Goal: Transaction & Acquisition: Purchase product/service

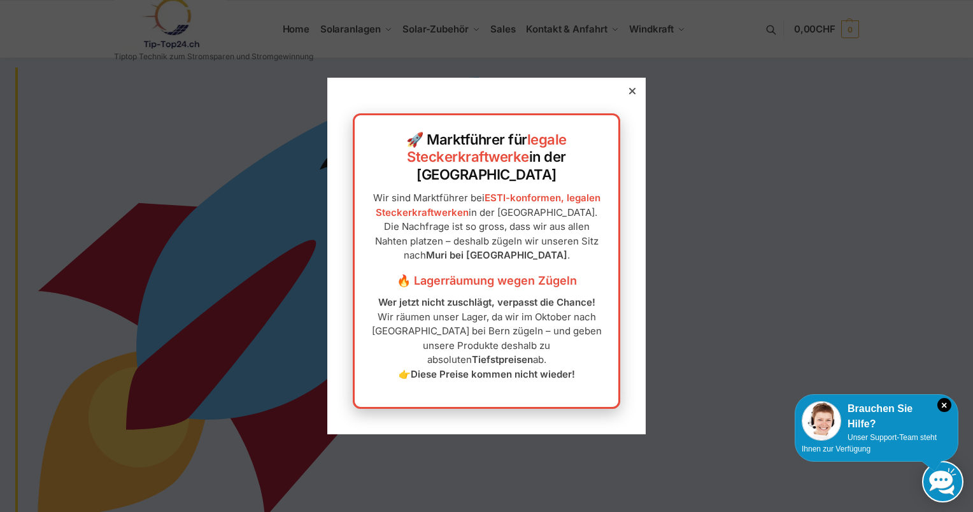
click at [629, 94] on icon at bounding box center [632, 91] width 6 height 6
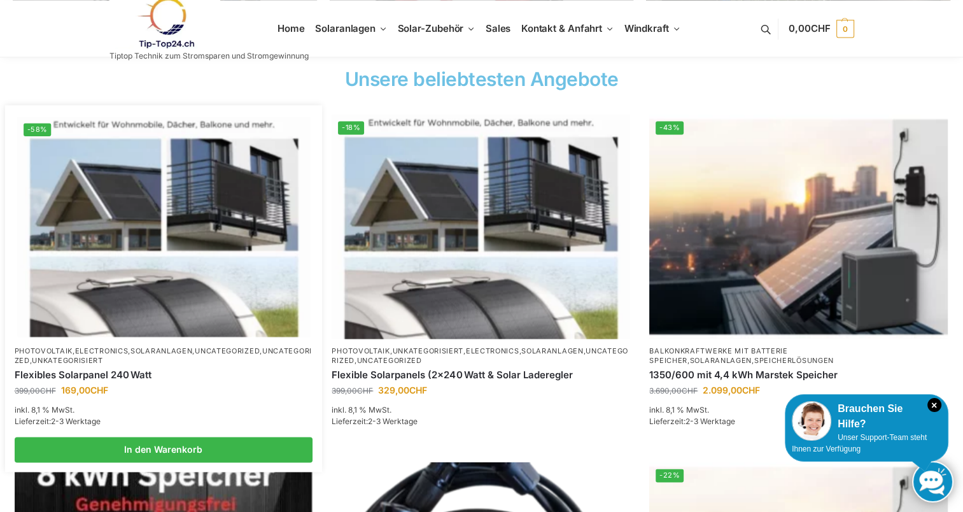
scroll to position [1847, 0]
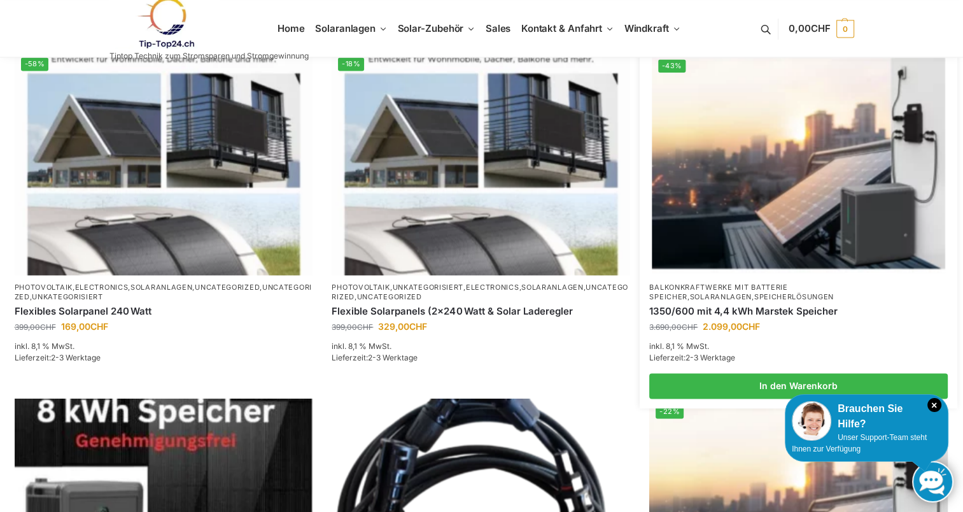
click at [779, 188] on img at bounding box center [799, 163] width 293 height 220
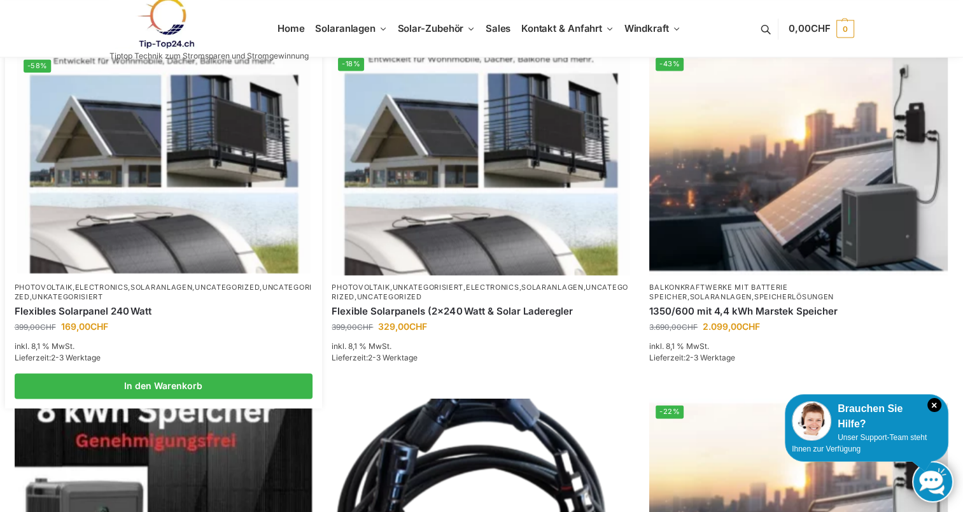
click at [148, 194] on img at bounding box center [163, 163] width 293 height 220
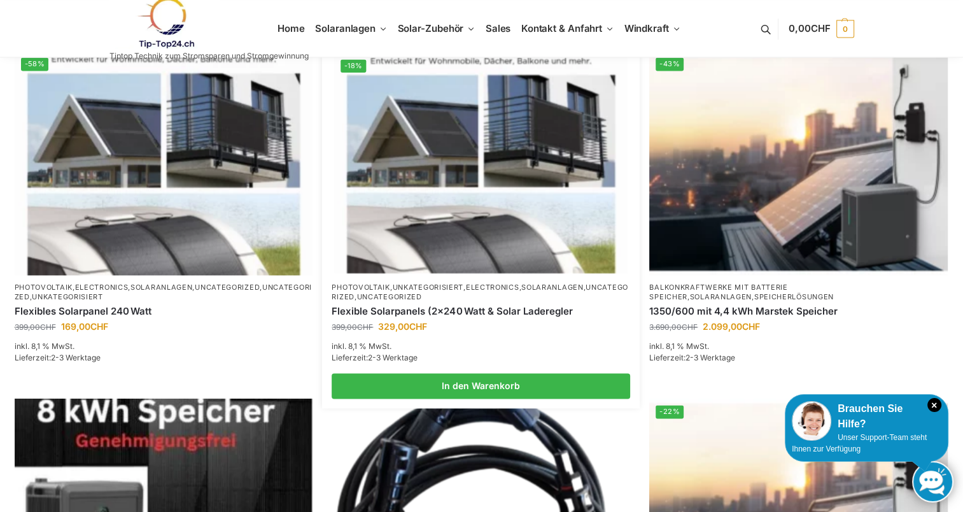
click at [515, 283] on p "Photovoltaik , Unkategorisiert , Electronics , Solaranlagen , Uncategorized , U…" at bounding box center [481, 293] width 299 height 20
click at [489, 214] on img at bounding box center [481, 163] width 293 height 220
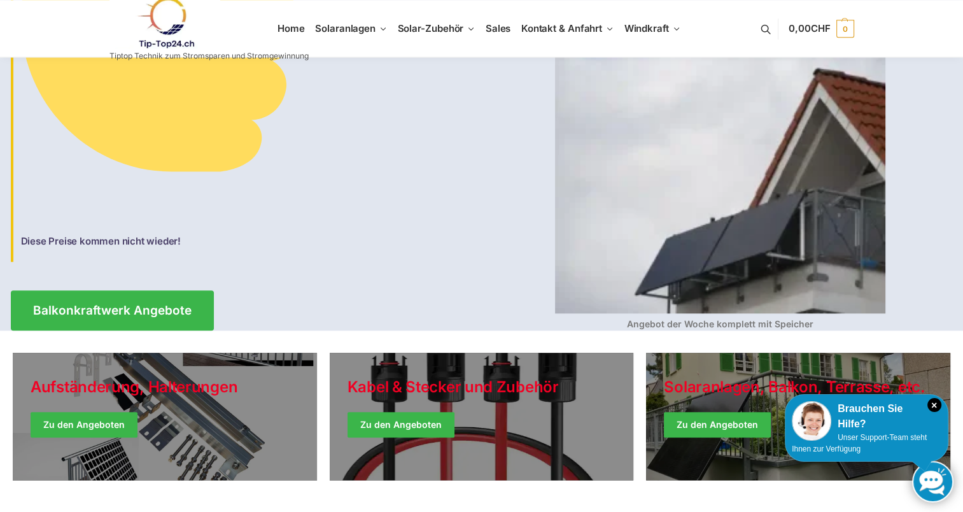
scroll to position [1274, 0]
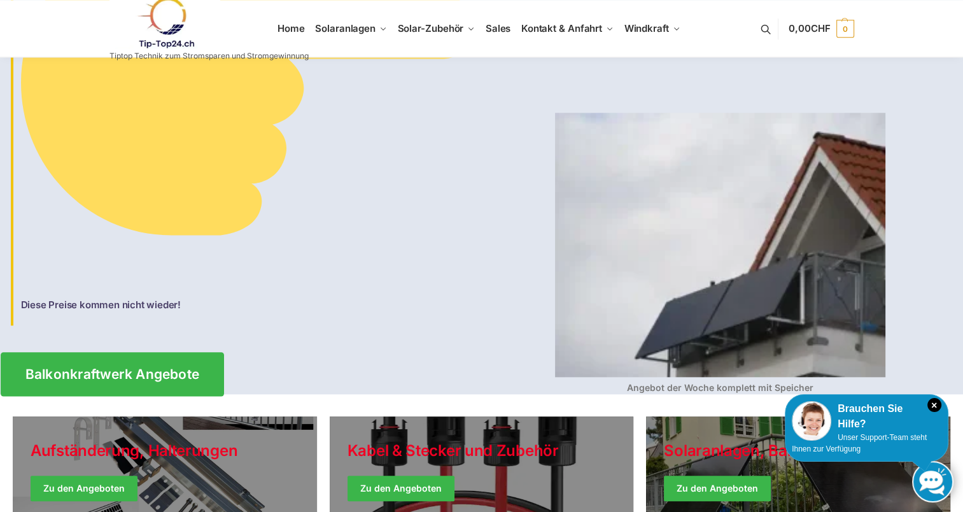
click at [97, 367] on span "Balkonkraftwerk Angebote" at bounding box center [112, 373] width 174 height 13
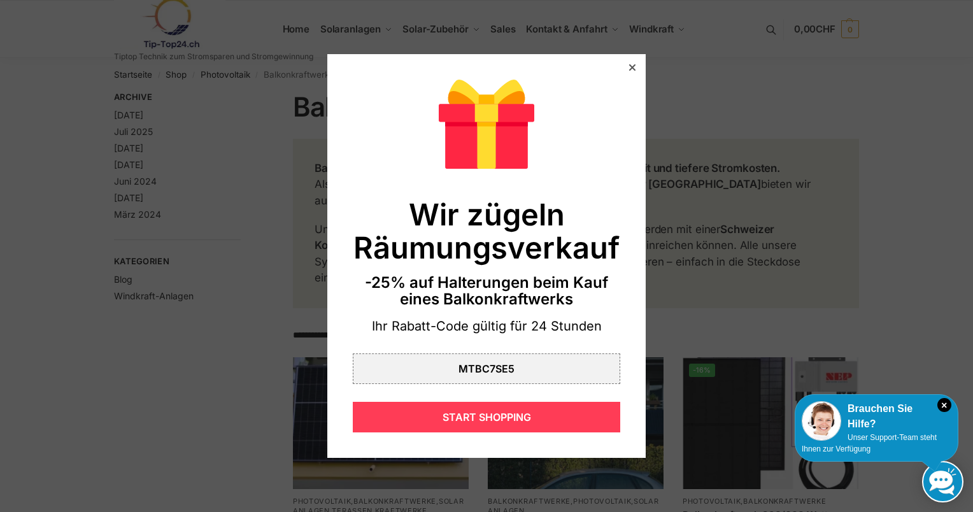
click at [485, 419] on div "START SHOPPING" at bounding box center [486, 417] width 267 height 31
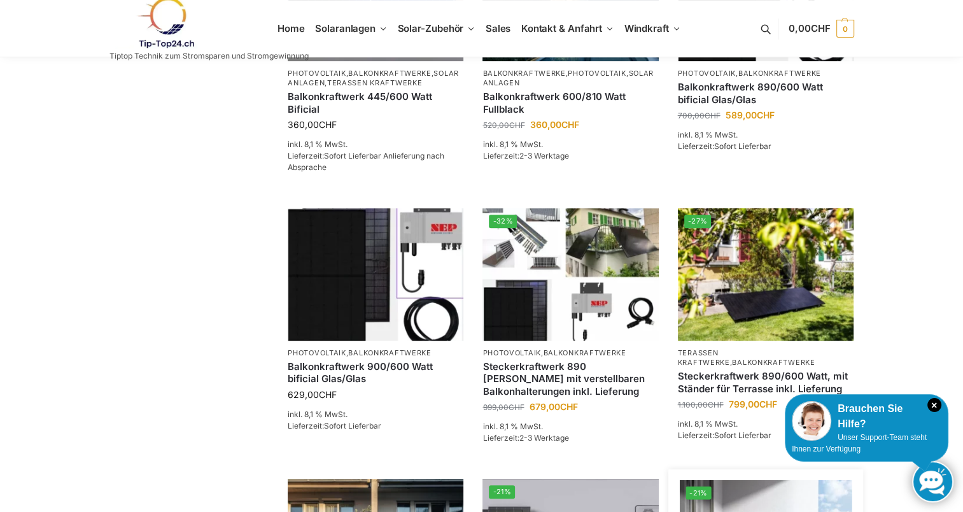
scroll to position [446, 0]
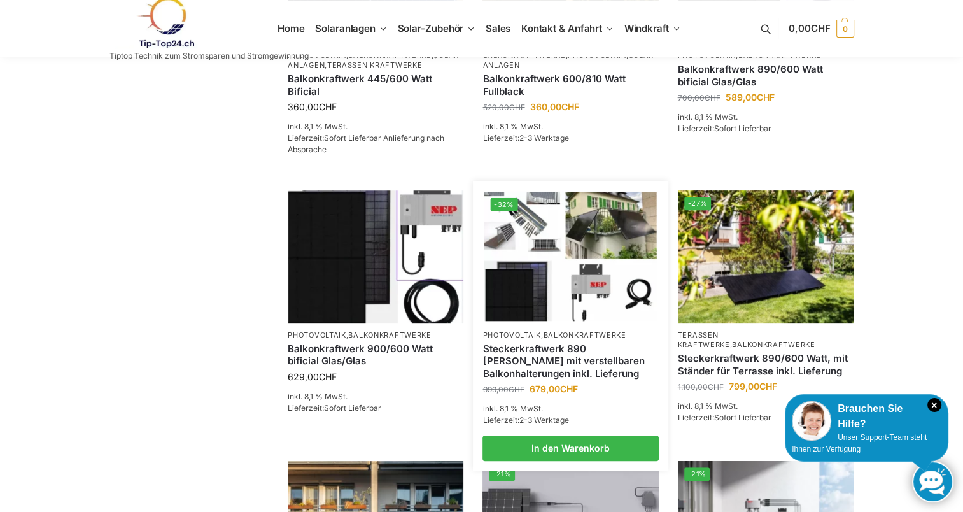
click at [565, 350] on link "Steckerkraftwerk 890 [PERSON_NAME] mit verstellbaren Balkonhalterungen inkl. Li…" at bounding box center [571, 362] width 176 height 38
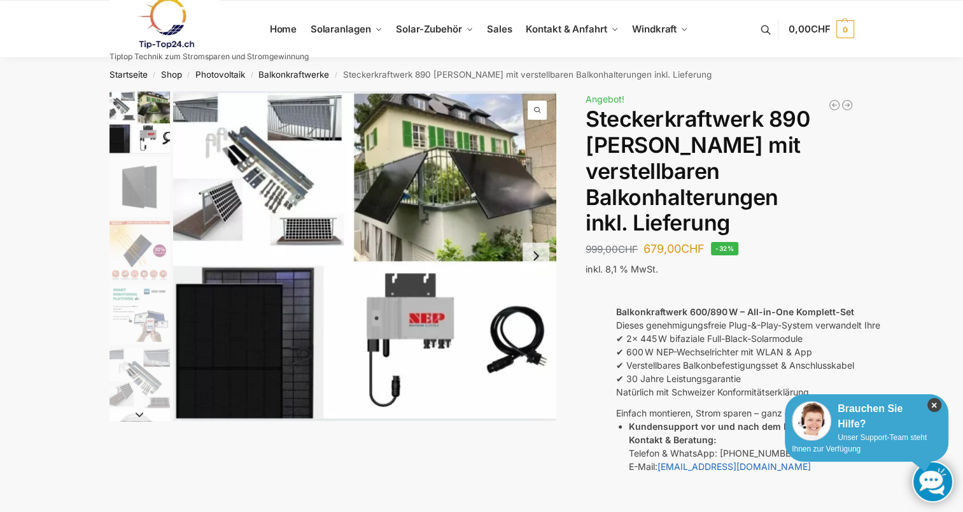
click at [935, 406] on icon "×" at bounding box center [935, 405] width 14 height 14
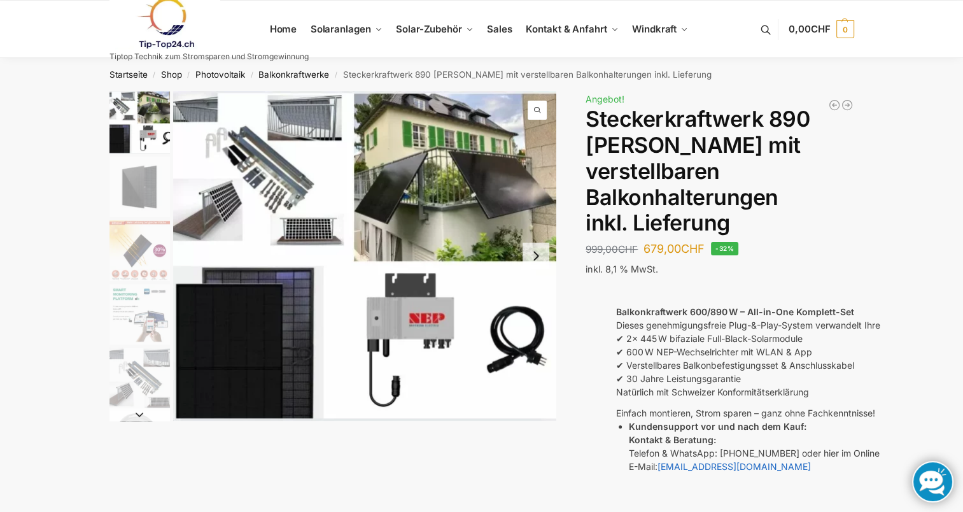
click at [280, 186] on img "1 / 10" at bounding box center [364, 256] width 383 height 330
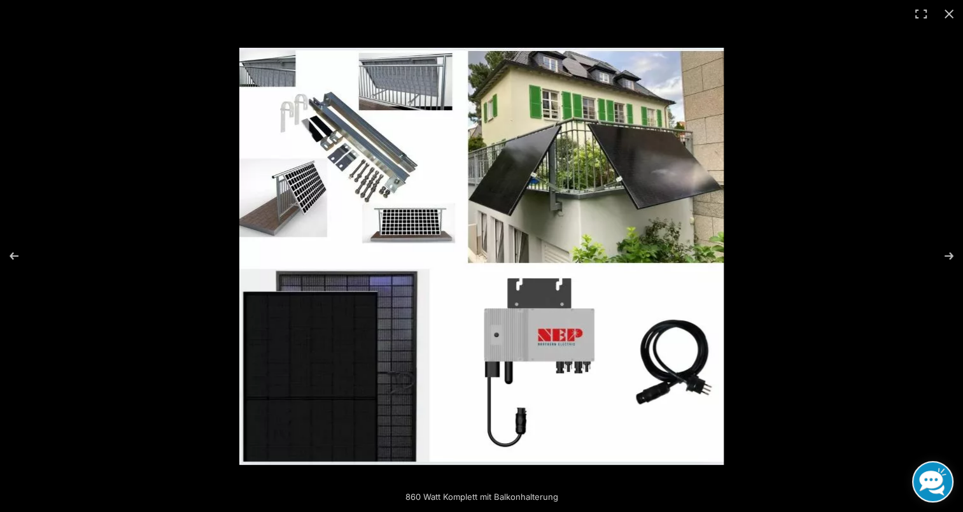
scroll to position [64, 0]
click at [949, 253] on button "Next (arrow right)" at bounding box center [941, 256] width 45 height 64
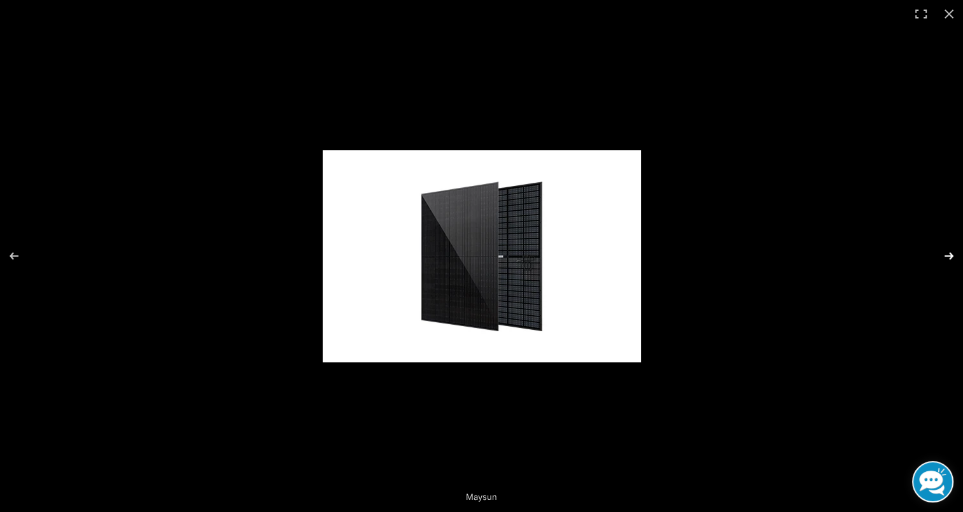
click at [949, 253] on button "Next (arrow right)" at bounding box center [941, 256] width 45 height 64
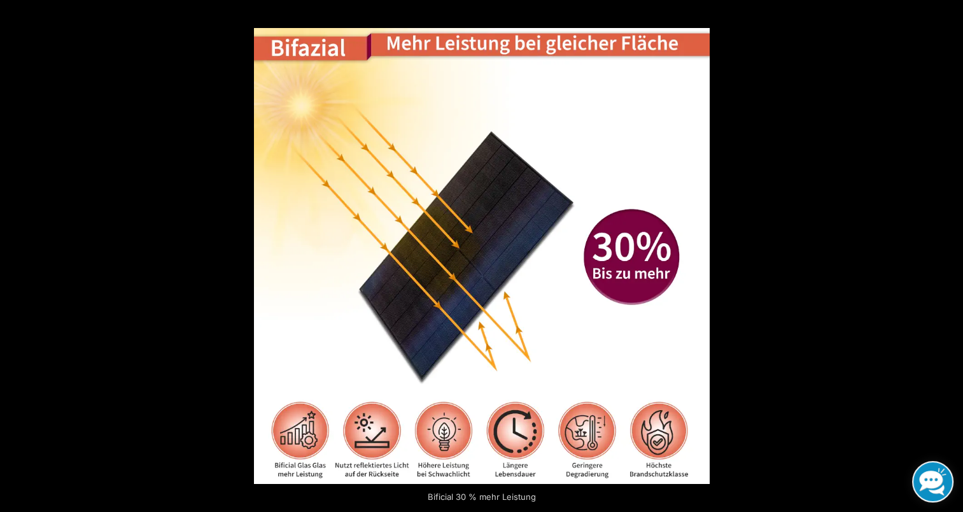
click at [949, 253] on button "Next (arrow right)" at bounding box center [941, 256] width 45 height 64
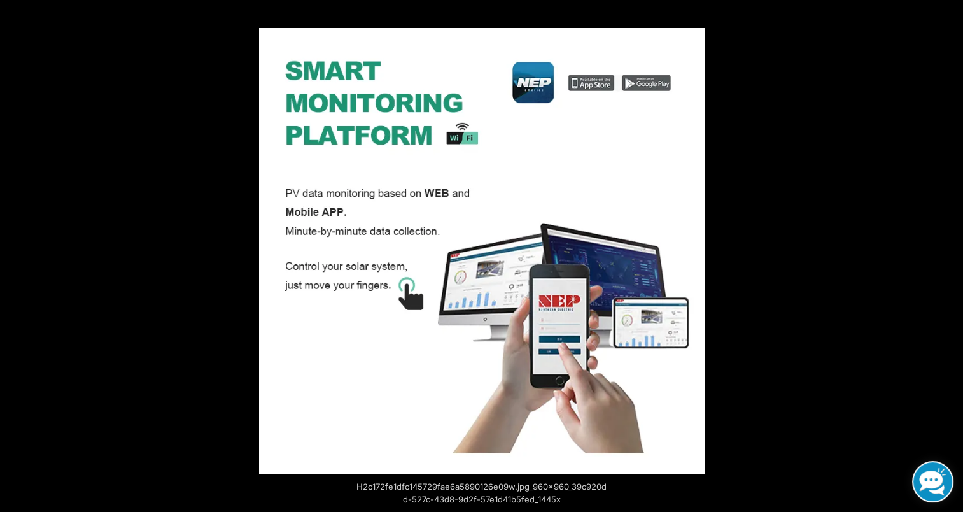
click at [949, 253] on button "Next (arrow right)" at bounding box center [941, 256] width 45 height 64
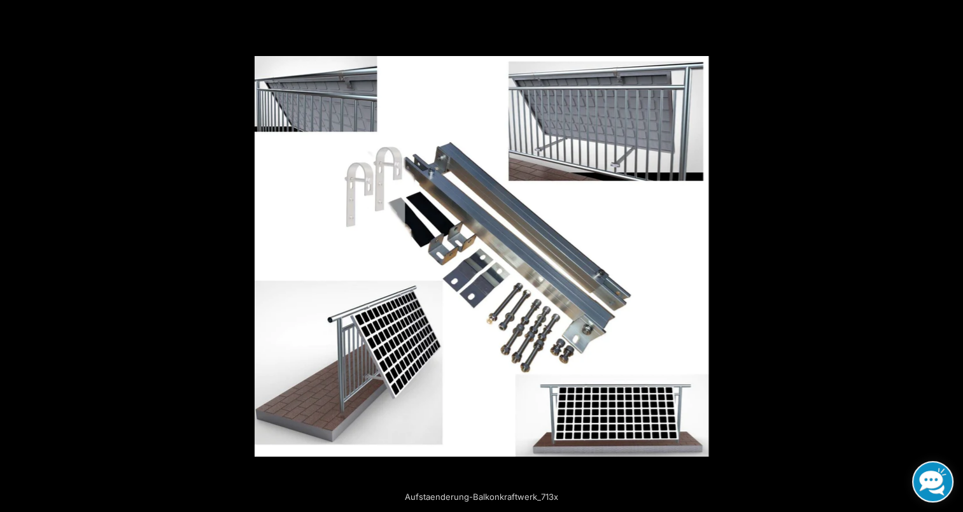
click at [949, 255] on button "Next (arrow right)" at bounding box center [941, 256] width 45 height 64
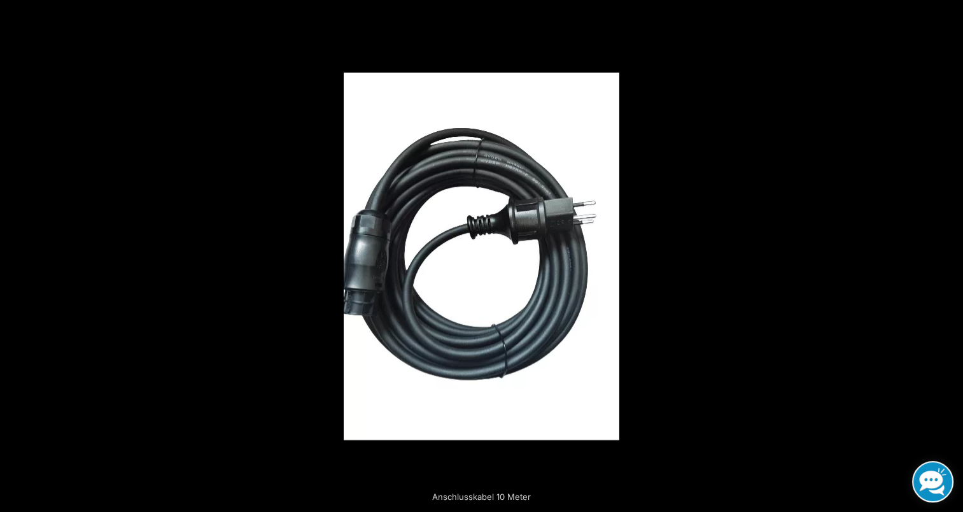
click at [949, 255] on button "Next (arrow right)" at bounding box center [941, 256] width 45 height 64
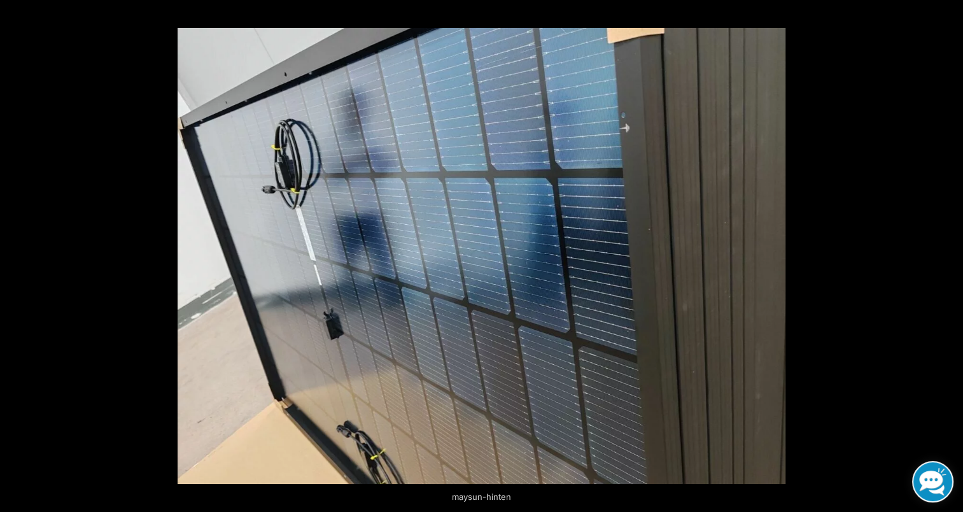
click at [949, 255] on button "Next (arrow right)" at bounding box center [941, 256] width 45 height 64
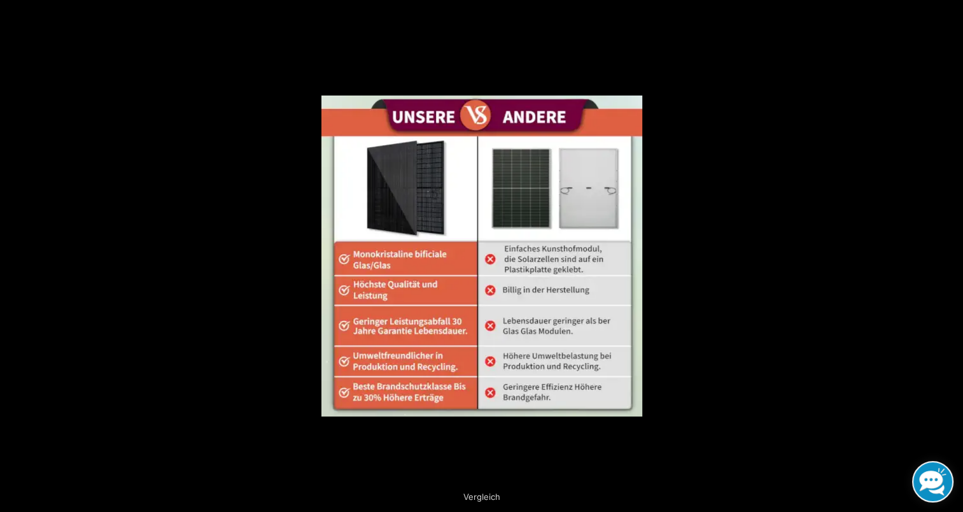
click at [949, 255] on button "Next (arrow right)" at bounding box center [941, 256] width 45 height 64
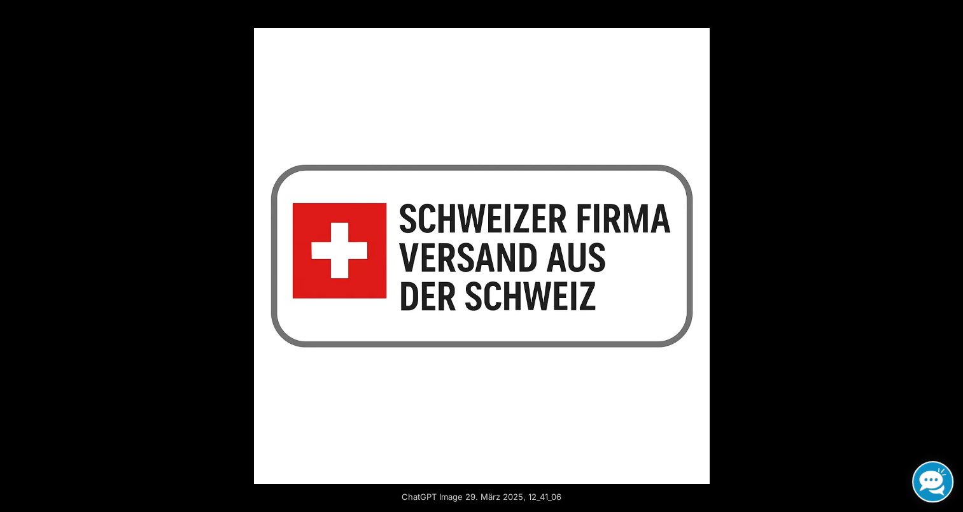
click at [949, 255] on button "Next (arrow right)" at bounding box center [941, 256] width 45 height 64
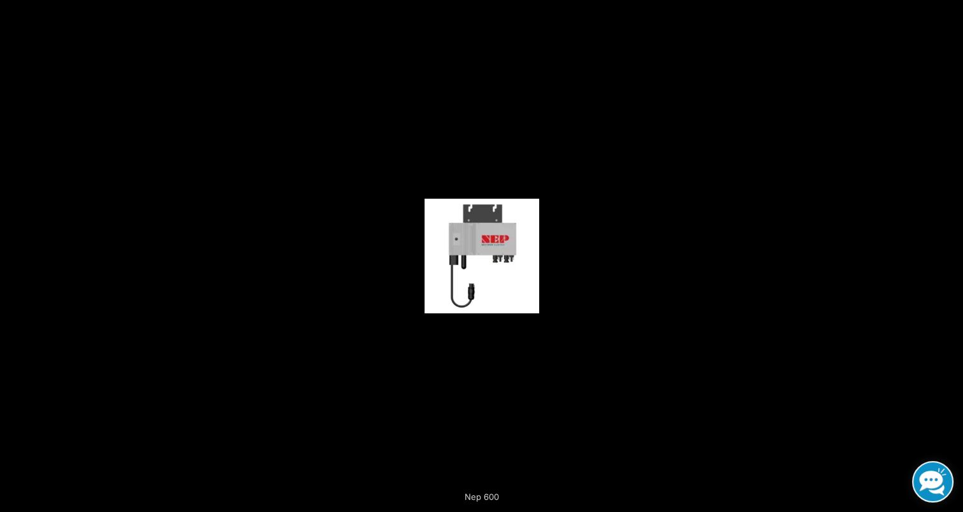
click at [949, 255] on button "Next (arrow right)" at bounding box center [941, 256] width 45 height 64
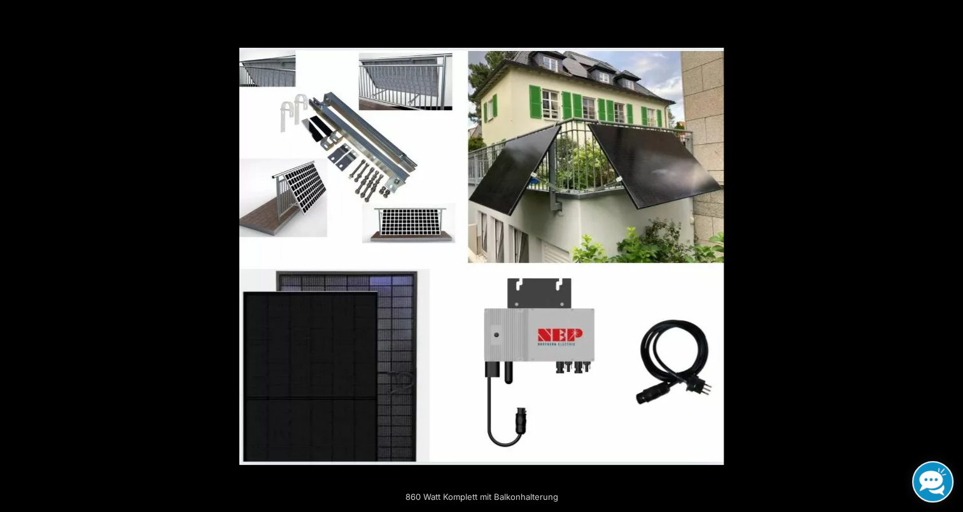
click at [949, 255] on button "Next (arrow right)" at bounding box center [941, 256] width 45 height 64
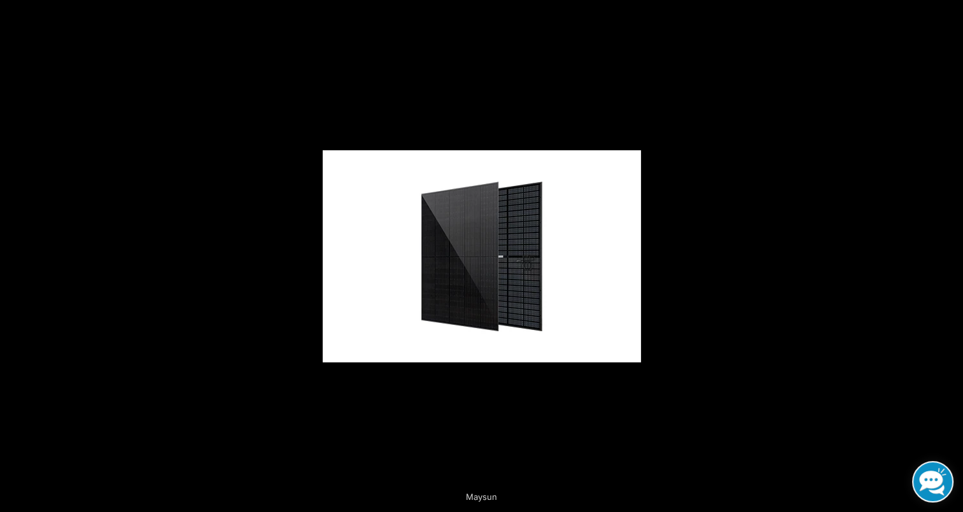
click at [949, 255] on button "Next (arrow right)" at bounding box center [941, 256] width 45 height 64
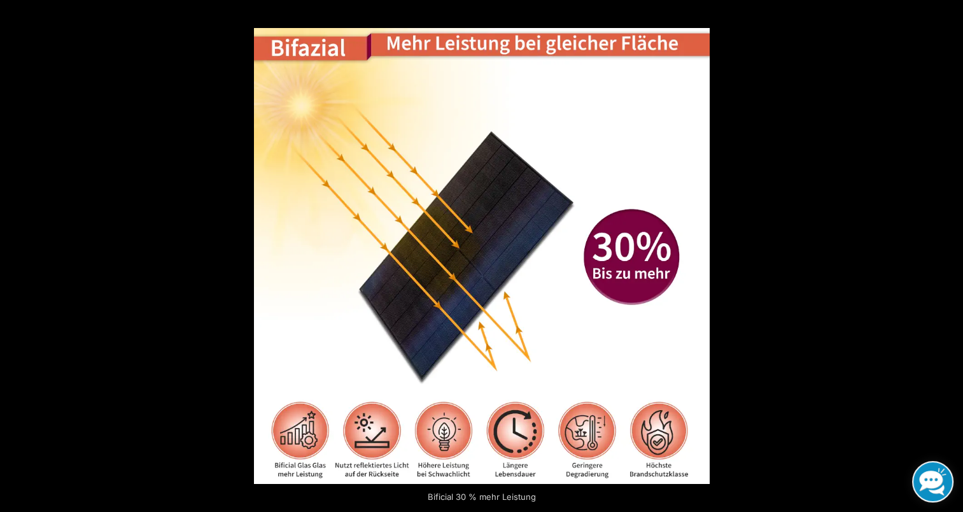
click at [949, 255] on button "Next (arrow right)" at bounding box center [941, 256] width 45 height 64
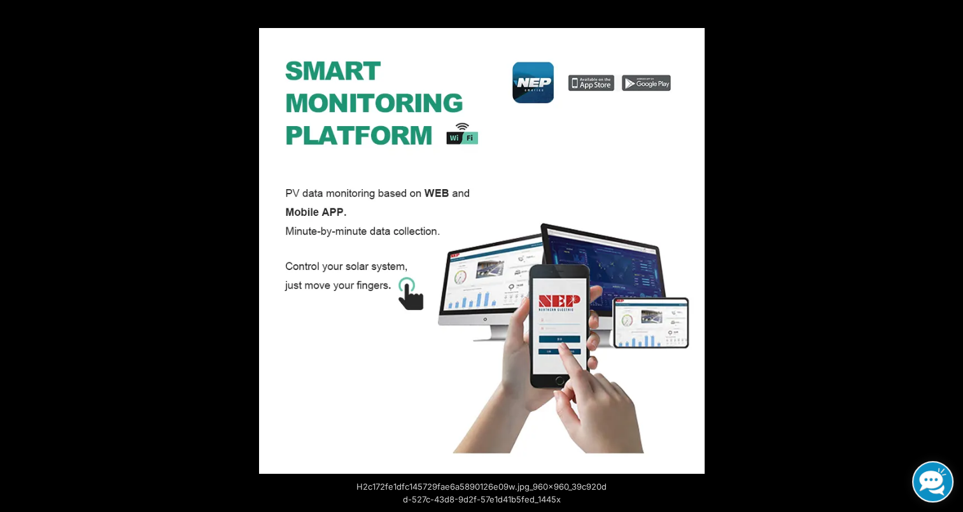
click at [949, 255] on button "Next (arrow right)" at bounding box center [941, 256] width 45 height 64
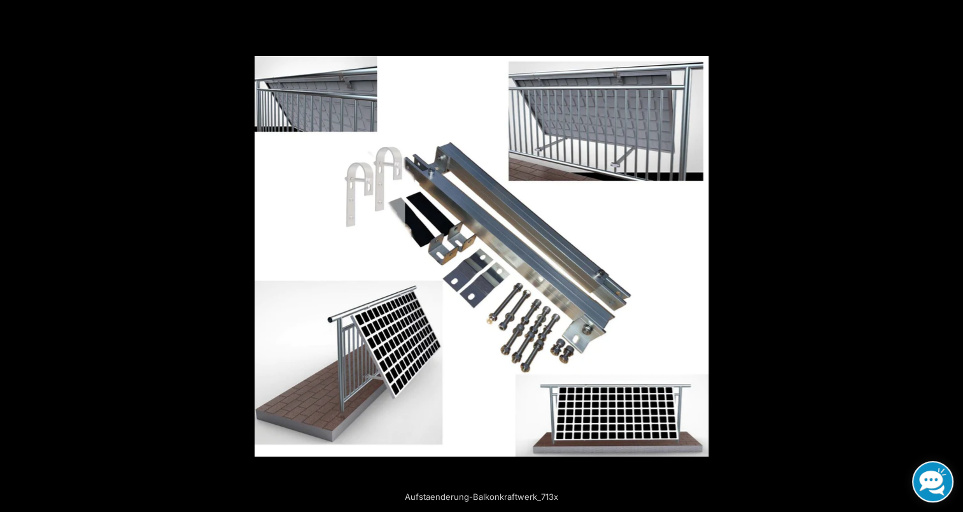
click at [949, 255] on button "Next (arrow right)" at bounding box center [941, 256] width 45 height 64
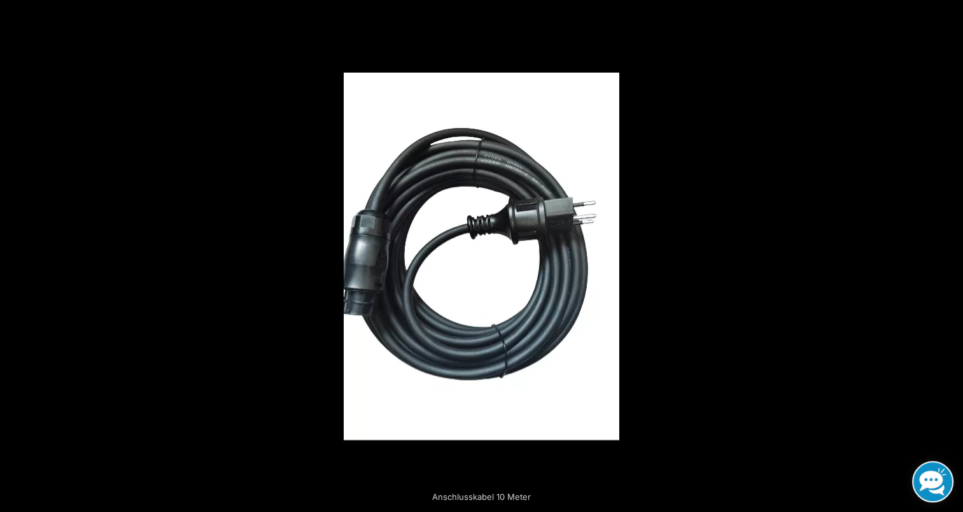
click at [949, 255] on button "Next (arrow right)" at bounding box center [941, 256] width 45 height 64
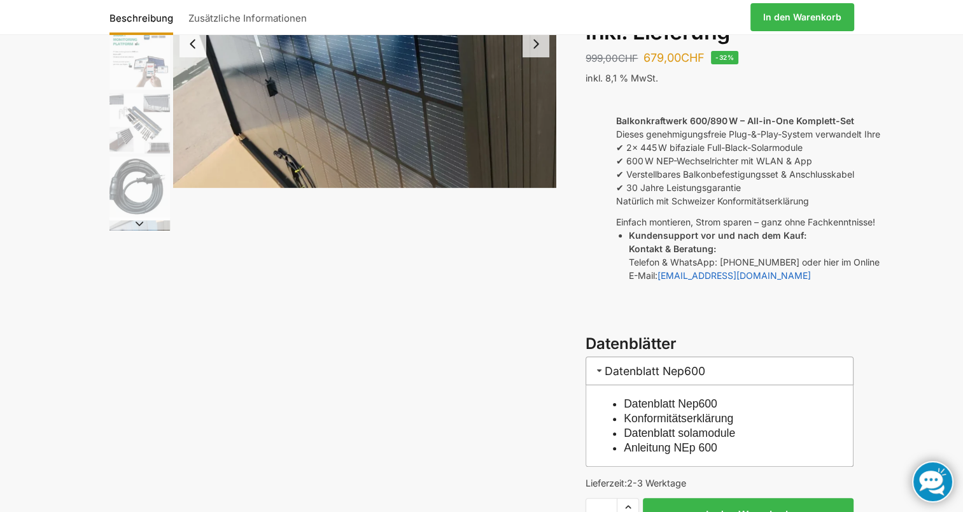
scroll to position [255, 0]
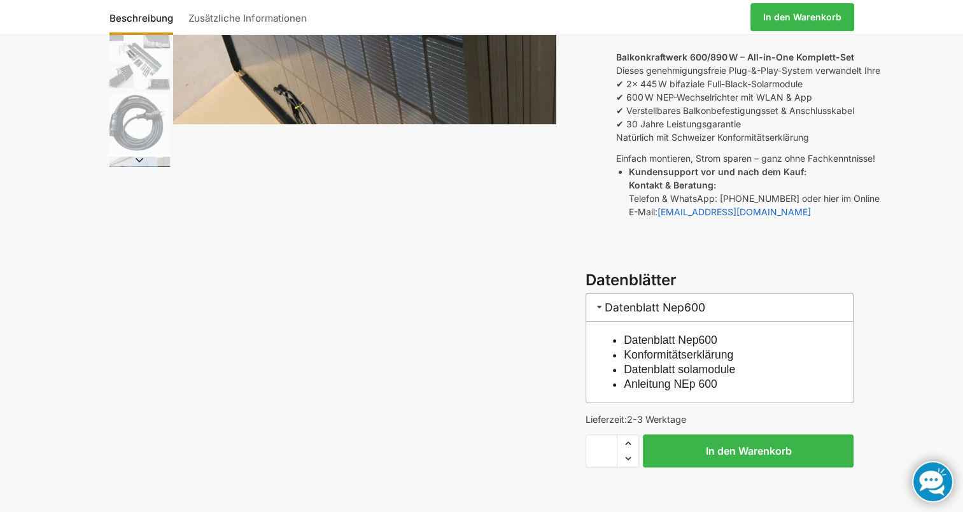
click at [597, 302] on span at bounding box center [600, 307] width 10 height 10
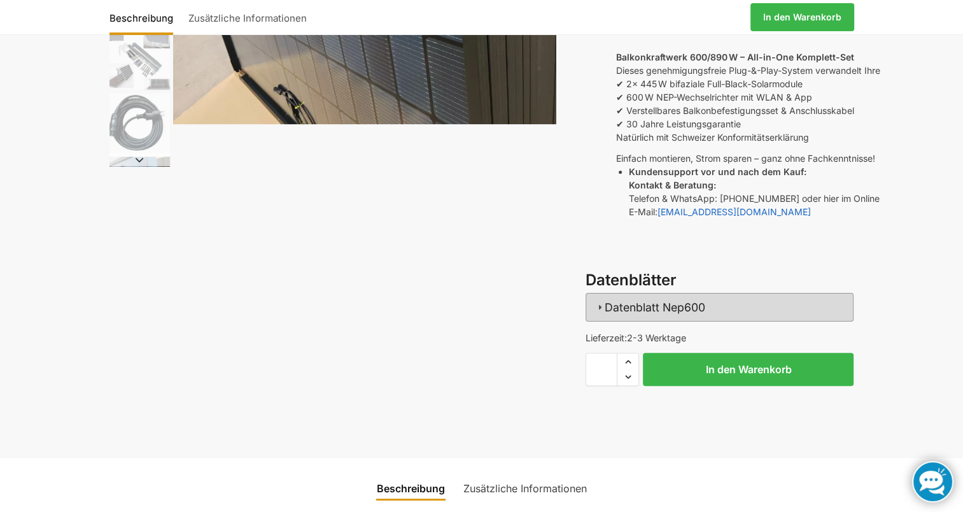
click at [597, 302] on span at bounding box center [600, 307] width 10 height 10
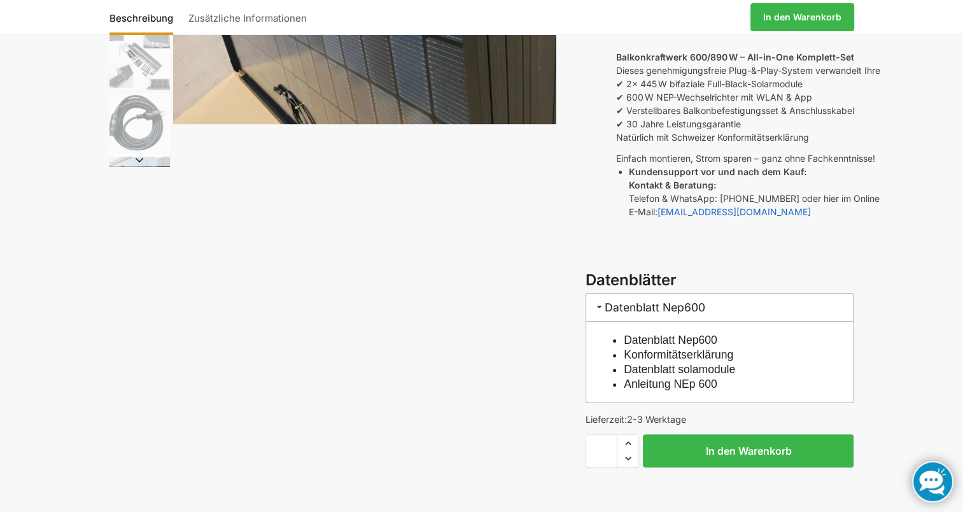
click at [674, 334] on link "Datenblatt Nep600" at bounding box center [671, 340] width 94 height 13
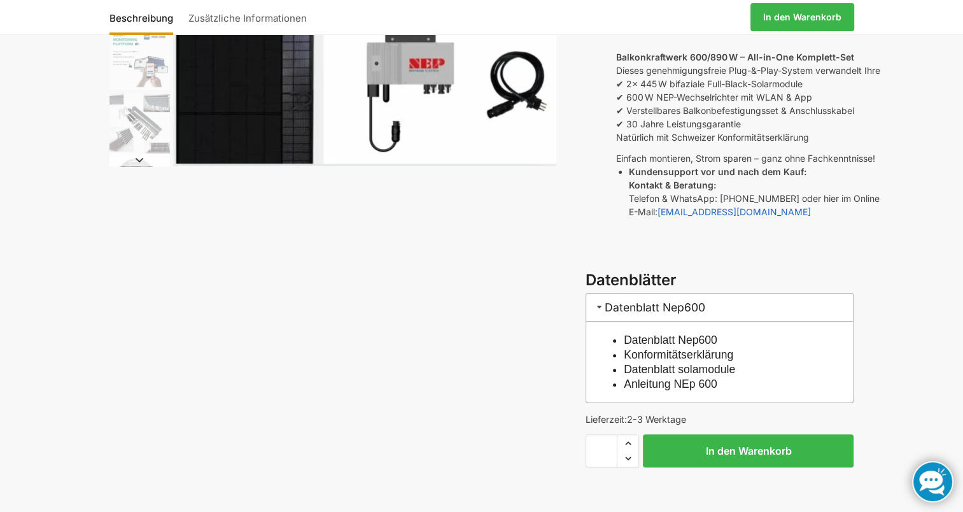
click at [674, 378] on link "Anleitung NEp 600" at bounding box center [671, 384] width 94 height 13
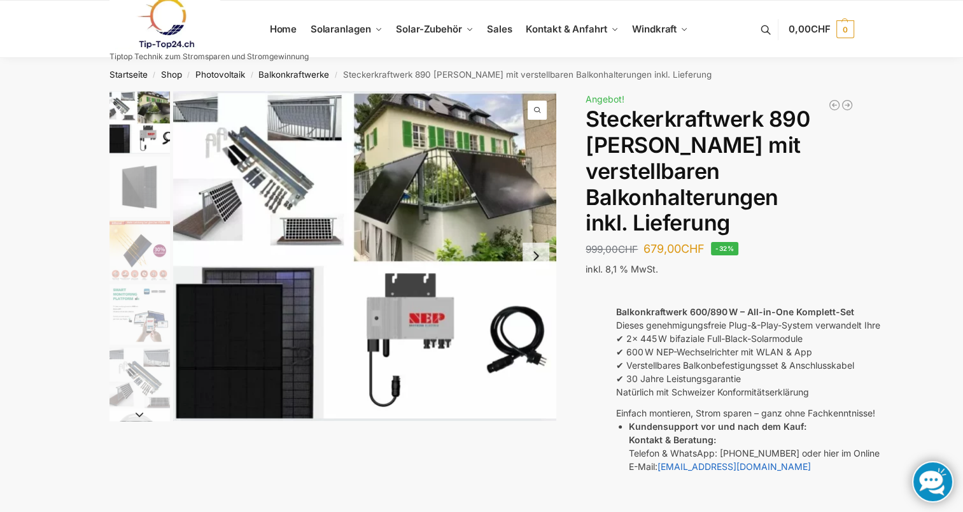
click at [210, 143] on img "1 / 10" at bounding box center [364, 256] width 383 height 330
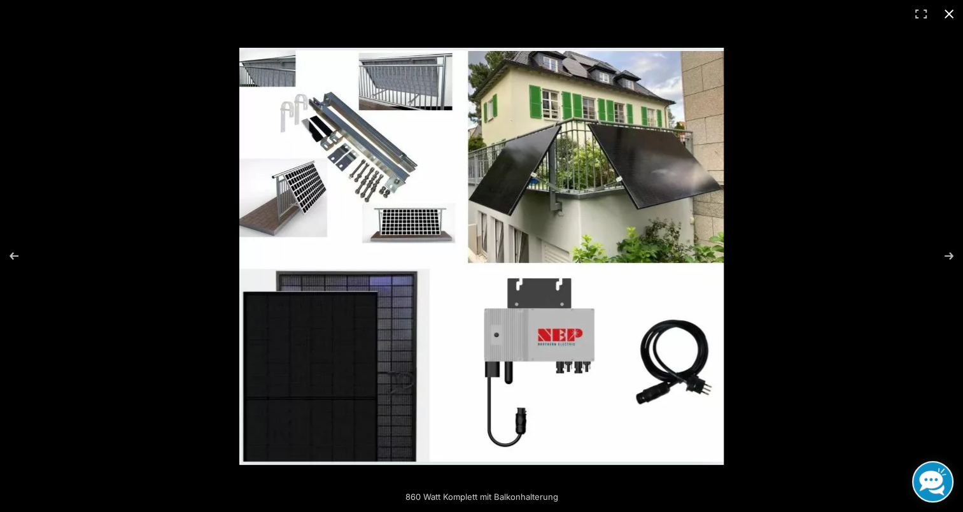
click at [944, 11] on button "Close (Esc)" at bounding box center [949, 14] width 28 height 28
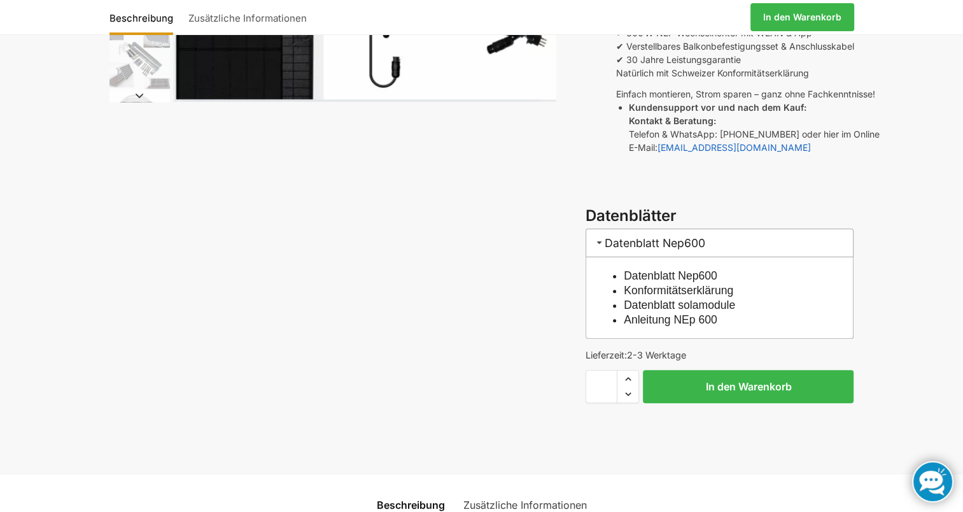
scroll to position [318, 0]
click at [505, 490] on link "Zusätzliche Informationen" at bounding box center [525, 505] width 139 height 31
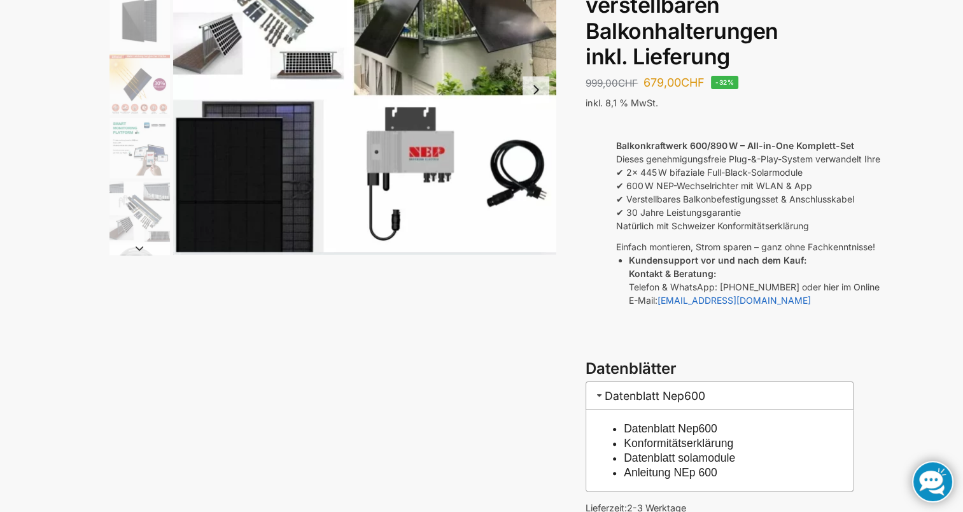
scroll to position [0, 0]
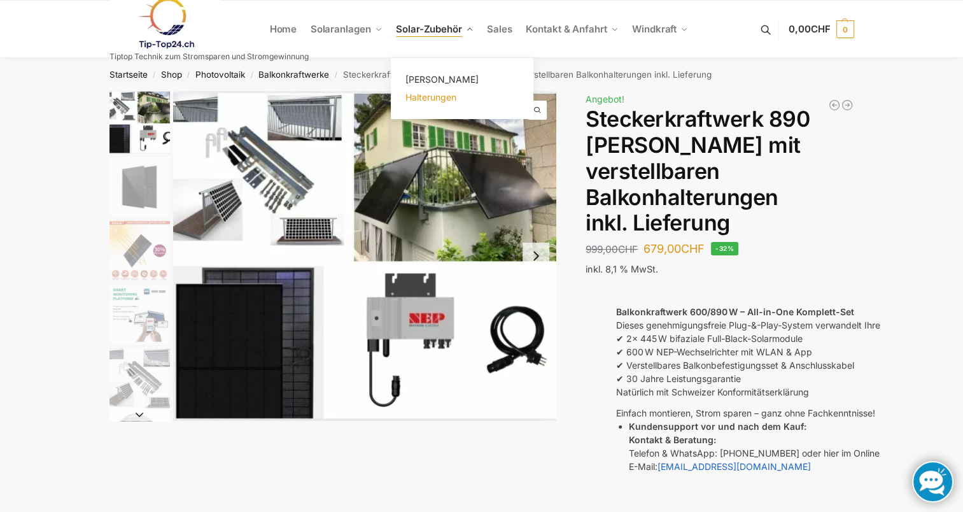
click at [440, 94] on span "Halterungen" at bounding box center [431, 97] width 51 height 11
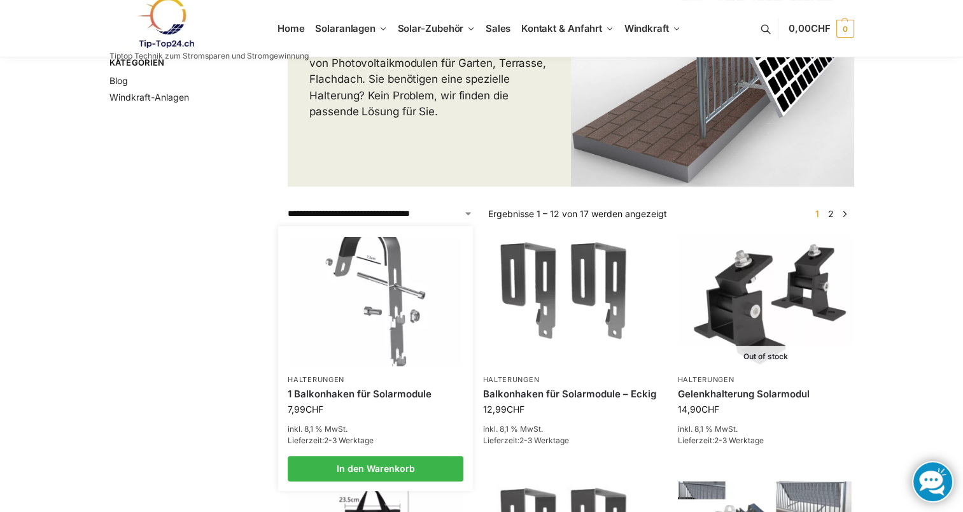
scroll to position [191, 0]
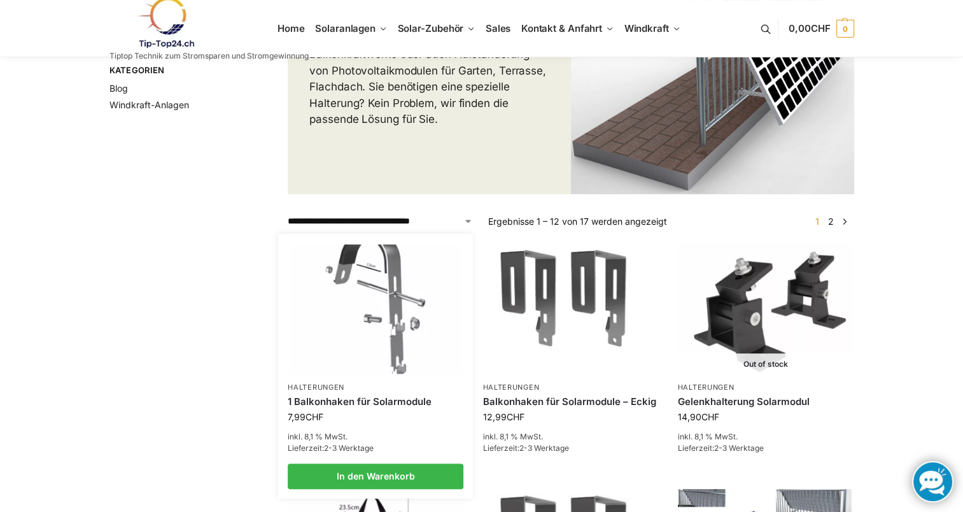
click at [394, 301] on img at bounding box center [376, 309] width 173 height 129
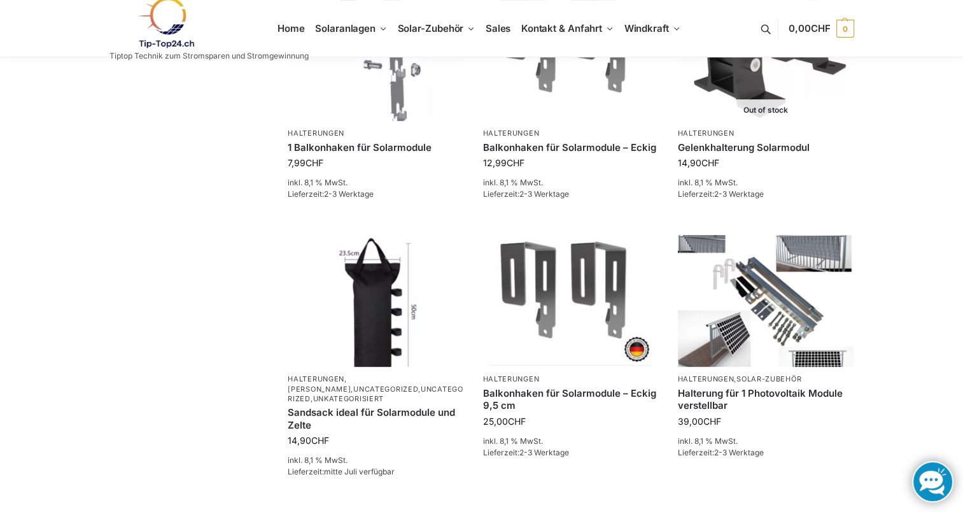
scroll to position [446, 0]
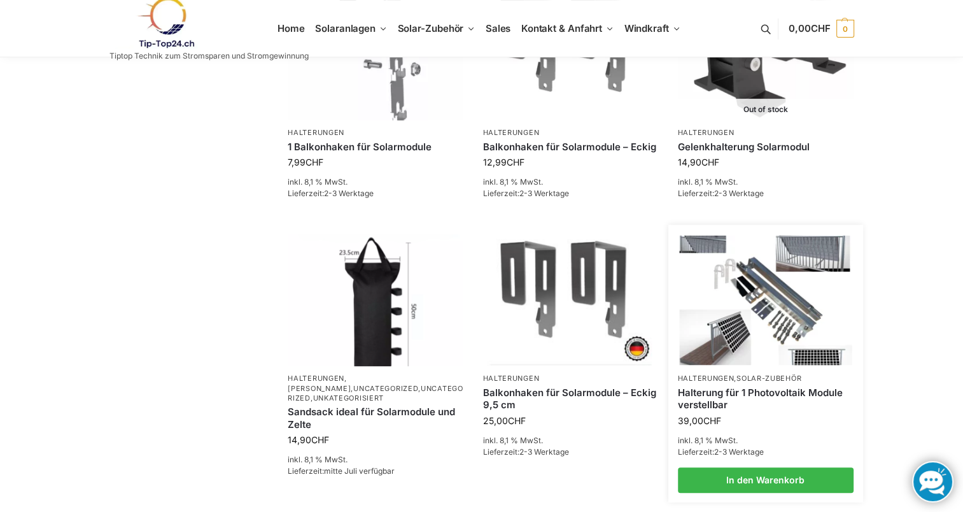
click at [729, 390] on link "Halterung für 1 Photovoltaik Module verstellbar" at bounding box center [766, 399] width 176 height 25
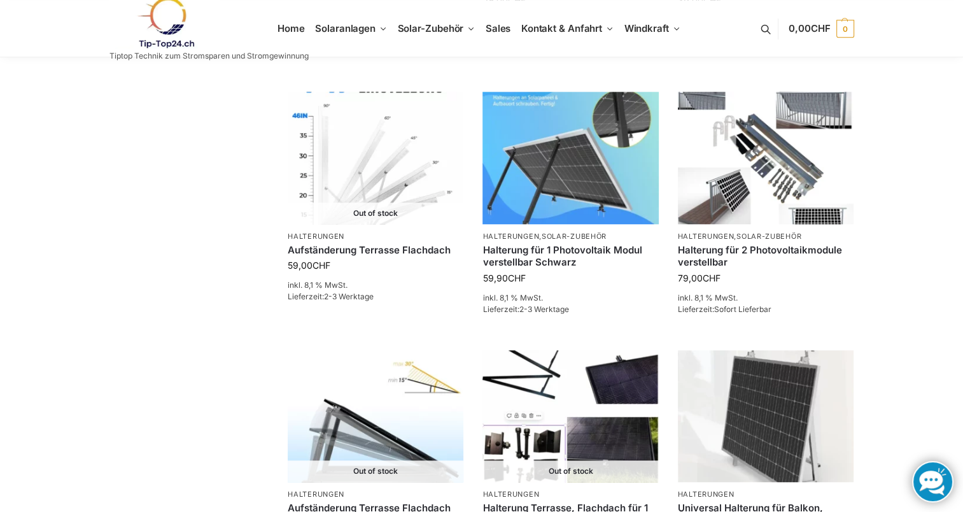
scroll to position [828, 0]
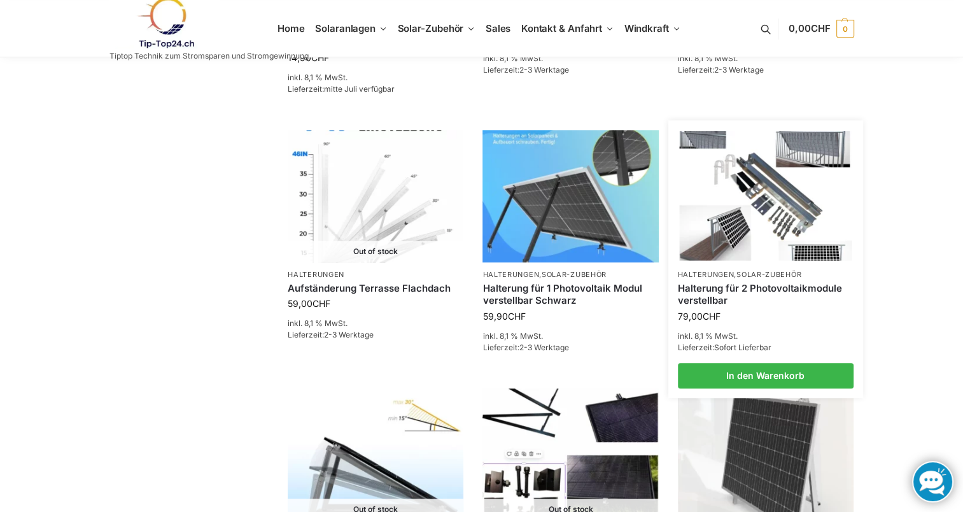
click at [762, 287] on link "Halterung für 2 Photovoltaikmodule verstellbar" at bounding box center [766, 294] width 176 height 25
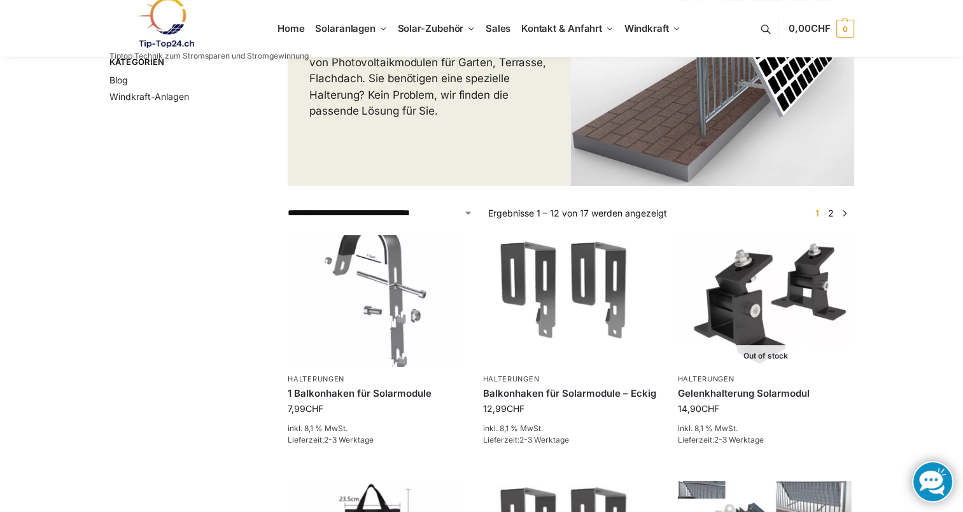
scroll to position [191, 0]
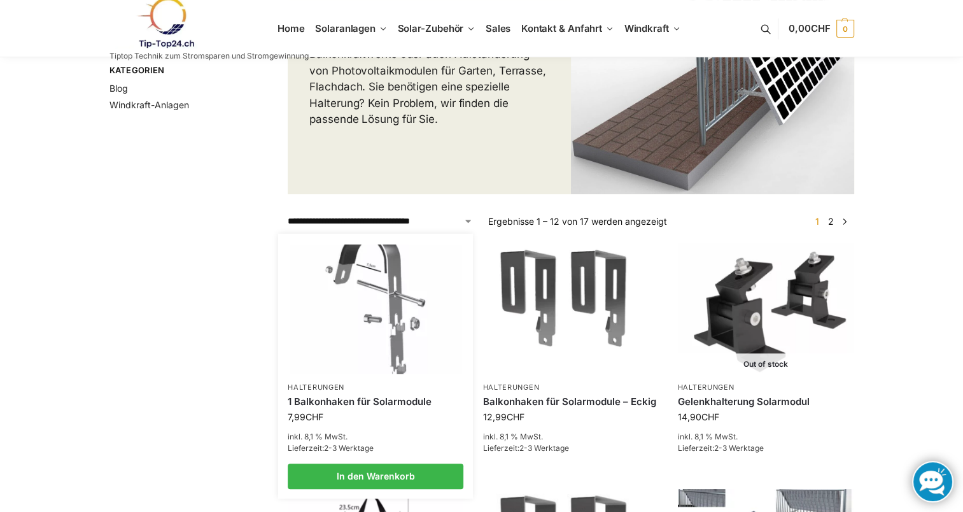
click at [367, 397] on link "1 Balkonhaken für Solarmodule" at bounding box center [376, 401] width 176 height 13
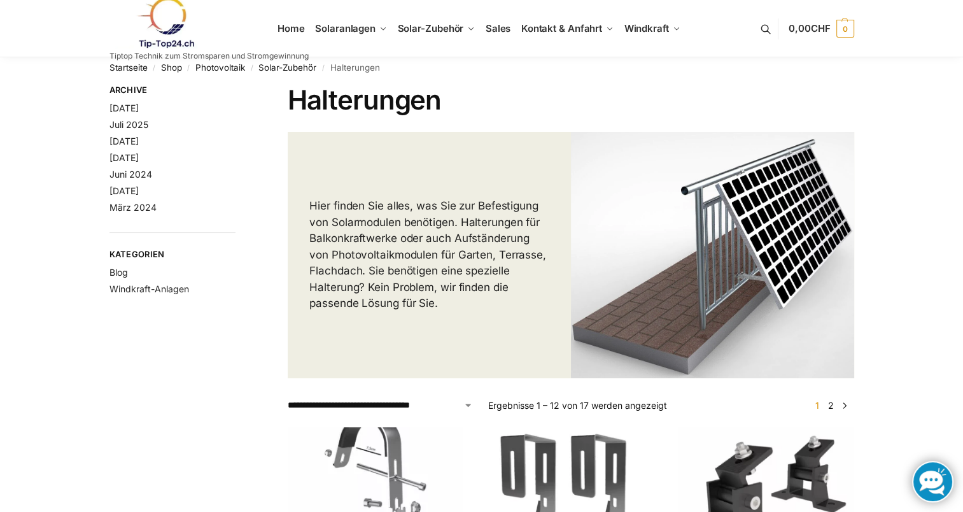
scroll to position [0, 0]
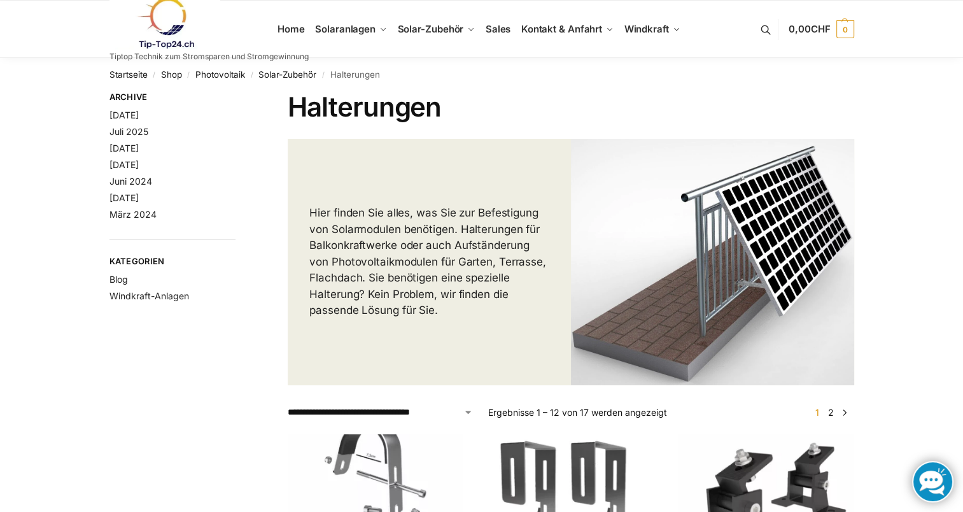
click at [806, 208] on img at bounding box center [712, 262] width 283 height 247
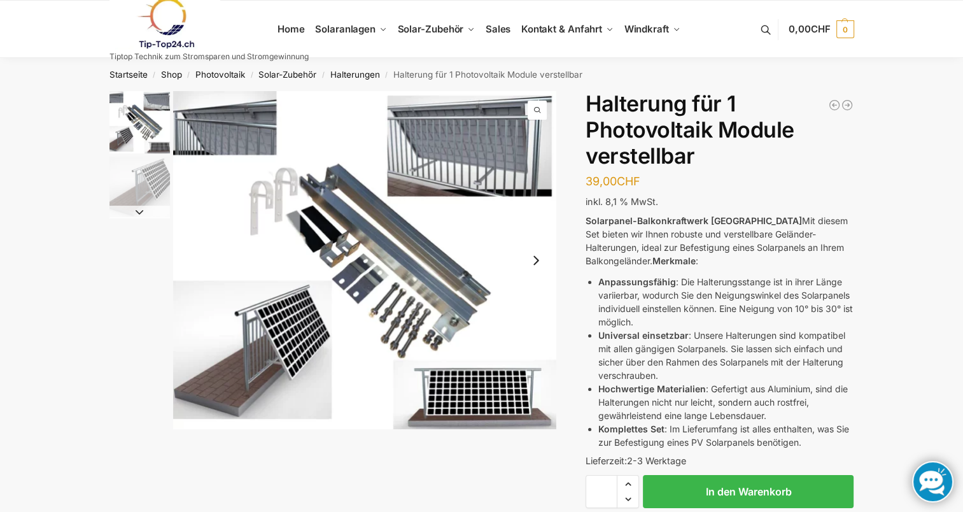
click at [260, 203] on img "1 / 2" at bounding box center [364, 260] width 383 height 338
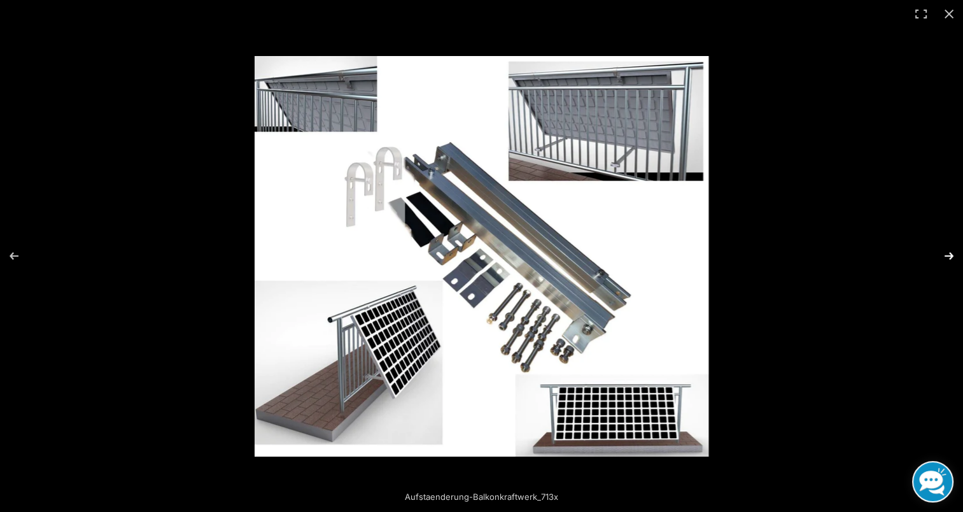
click at [949, 255] on button "Next (arrow right)" at bounding box center [941, 256] width 45 height 64
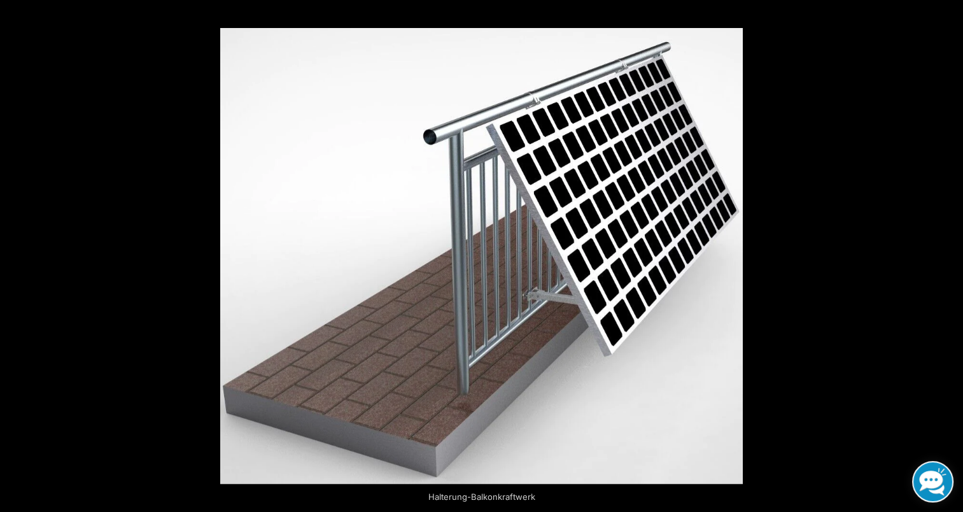
click at [949, 255] on button "Next (arrow right)" at bounding box center [941, 256] width 45 height 64
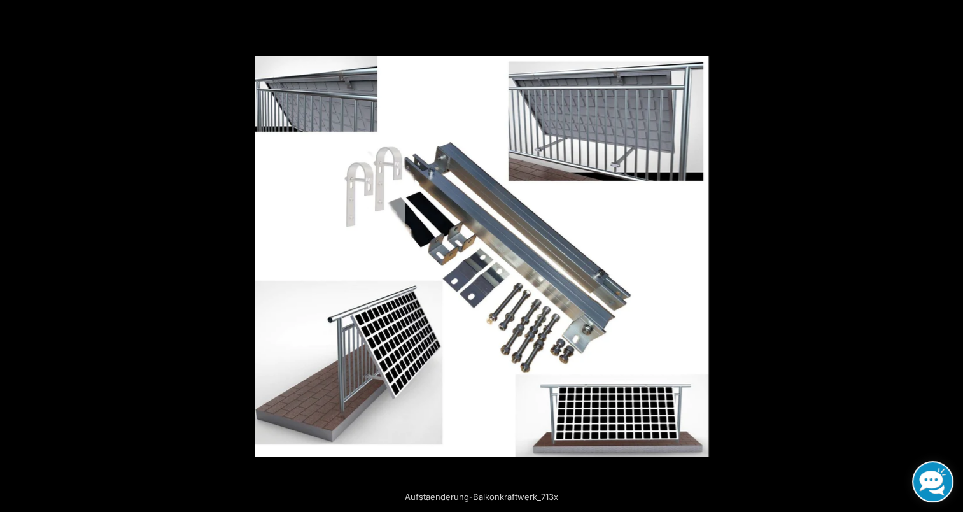
click at [949, 255] on button "Next (arrow right)" at bounding box center [941, 256] width 45 height 64
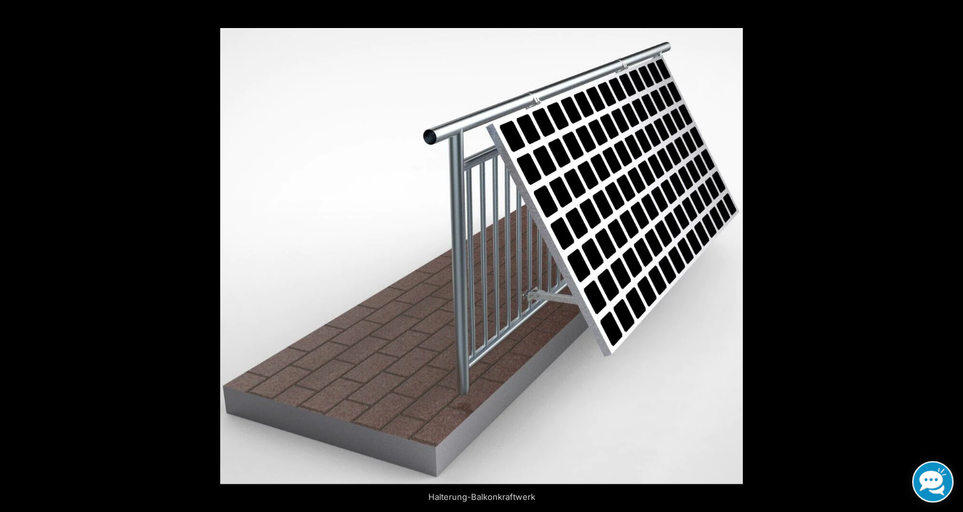
click at [949, 255] on button "Next (arrow right)" at bounding box center [941, 256] width 45 height 64
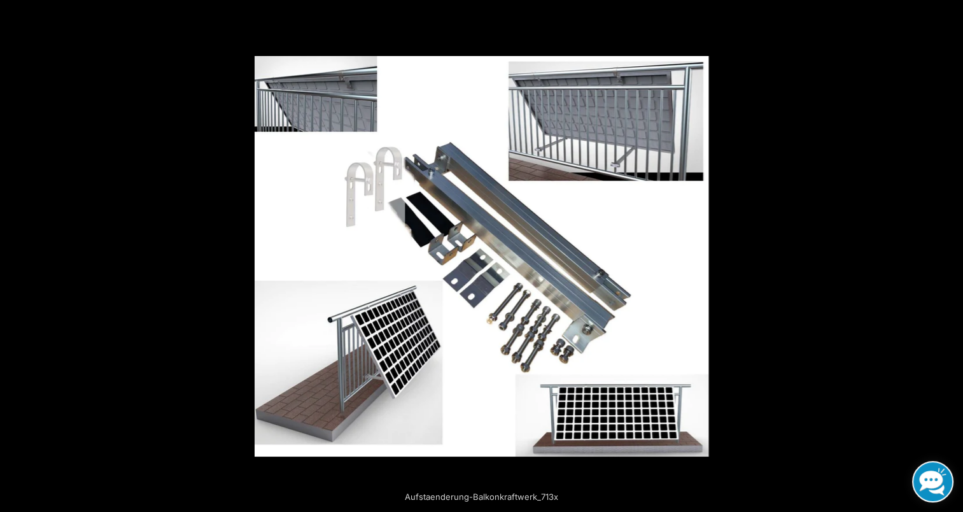
click at [949, 255] on button "Next (arrow right)" at bounding box center [941, 256] width 45 height 64
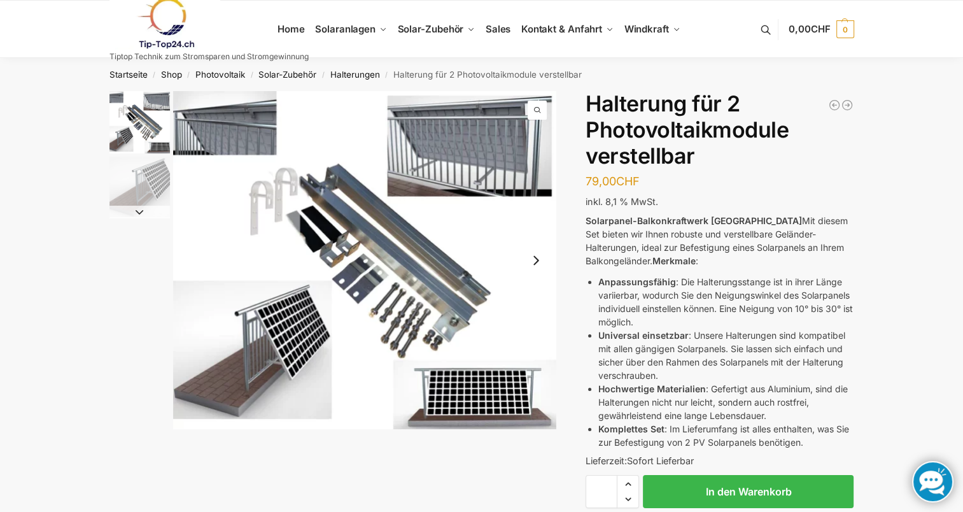
click at [139, 211] on button "Next slide" at bounding box center [140, 212] width 60 height 13
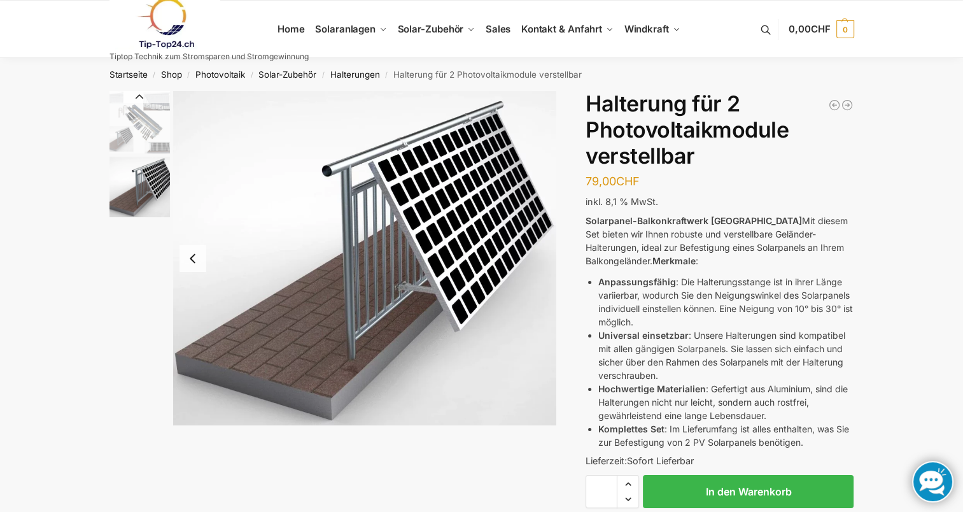
click at [139, 211] on img "2 / 2" at bounding box center [140, 187] width 60 height 60
click at [188, 255] on button "Previous slide" at bounding box center [193, 258] width 27 height 27
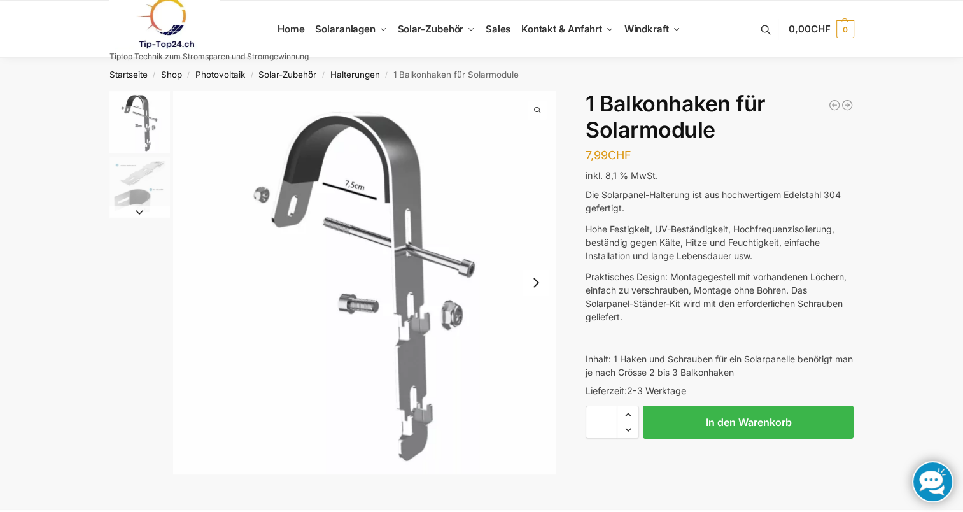
click at [122, 181] on img "2 / 2" at bounding box center [140, 187] width 60 height 60
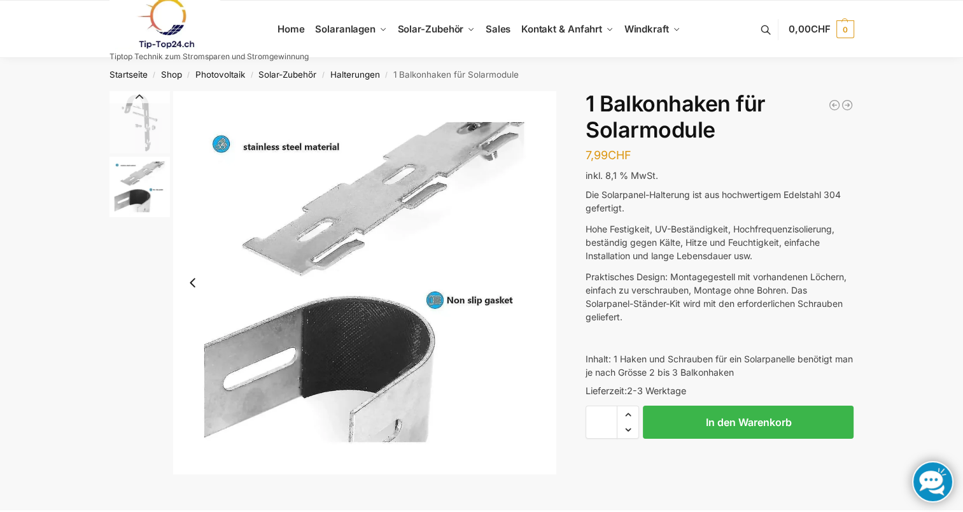
click at [139, 117] on img "1 / 2" at bounding box center [140, 122] width 60 height 62
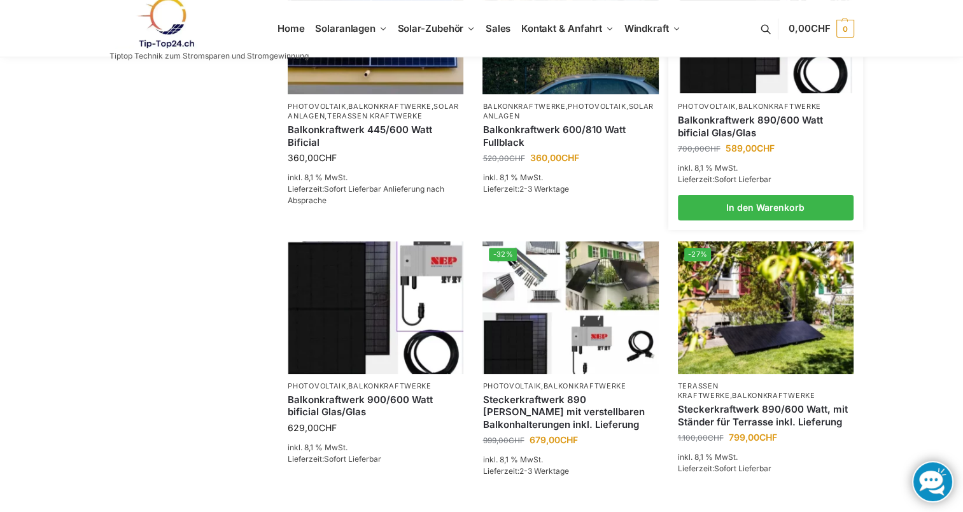
scroll to position [446, 0]
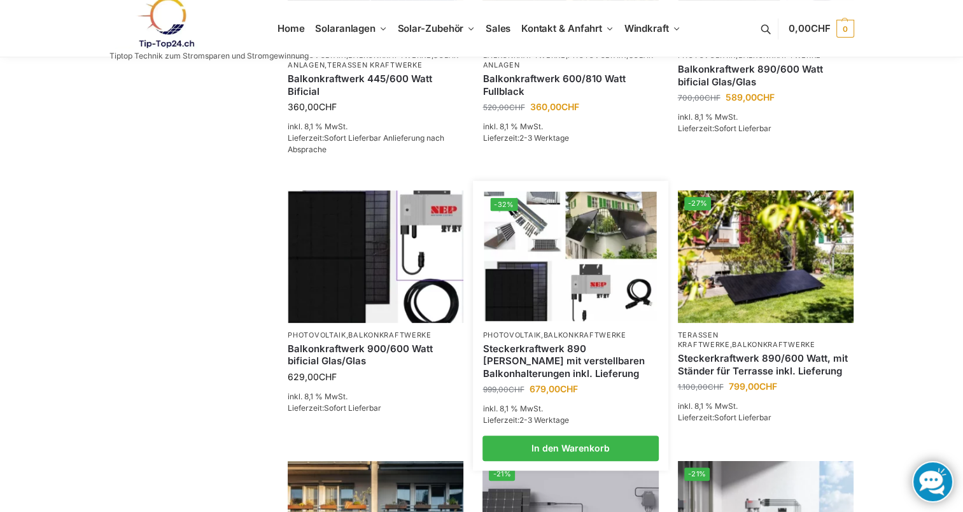
click at [568, 355] on link "Steckerkraftwerk 890 [PERSON_NAME] mit verstellbaren Balkonhalterungen inkl. Li…" at bounding box center [571, 362] width 176 height 38
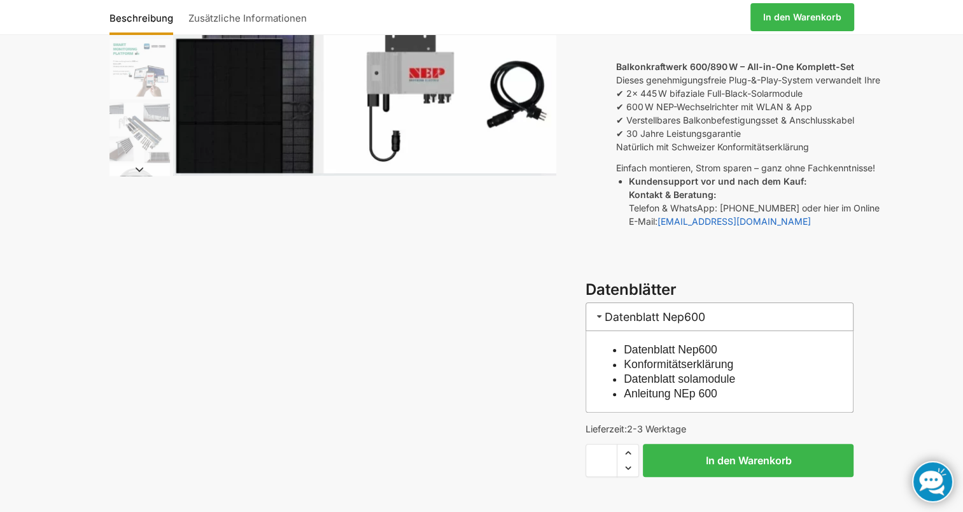
scroll to position [255, 0]
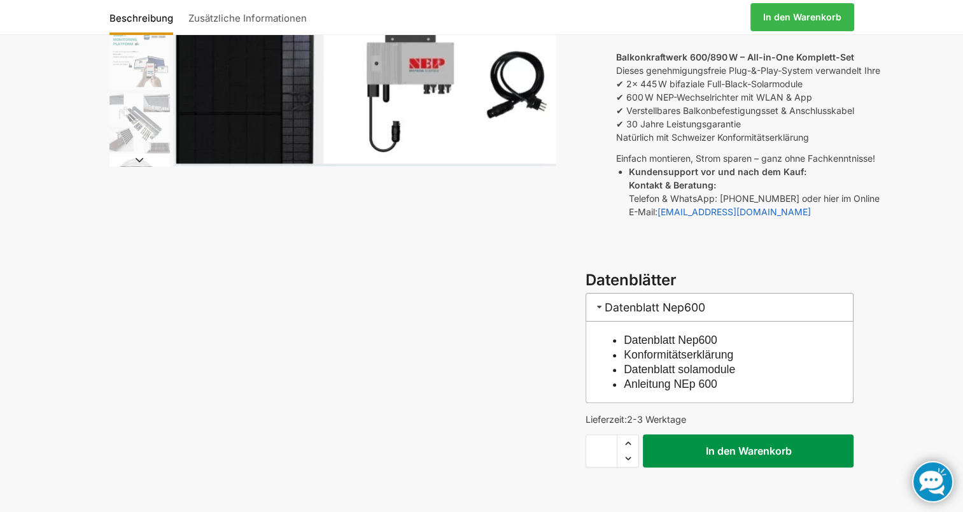
click at [729, 434] on button "In den Warenkorb" at bounding box center [748, 450] width 211 height 33
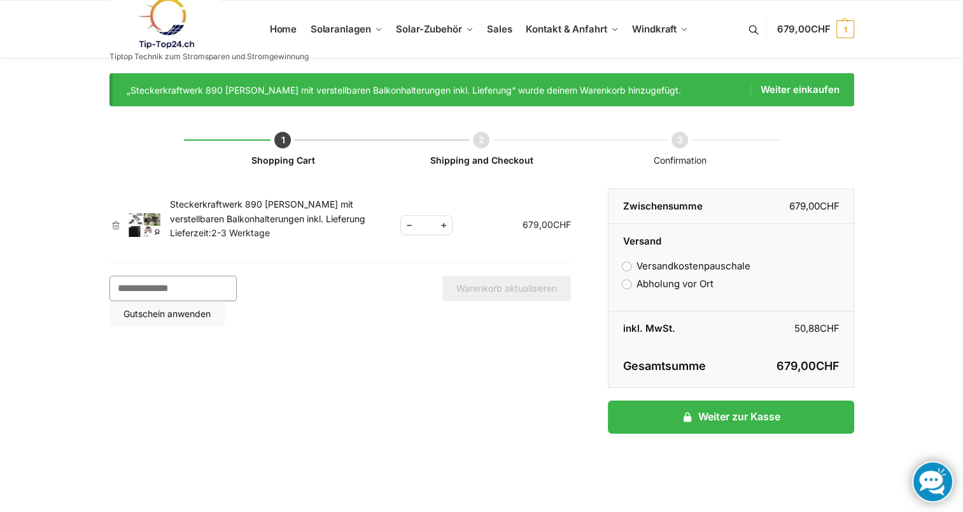
click at [165, 293] on input "Gutschein:" at bounding box center [173, 288] width 127 height 25
type input "********"
click at [225, 301] on button "Gutschein anwenden" at bounding box center [167, 313] width 115 height 25
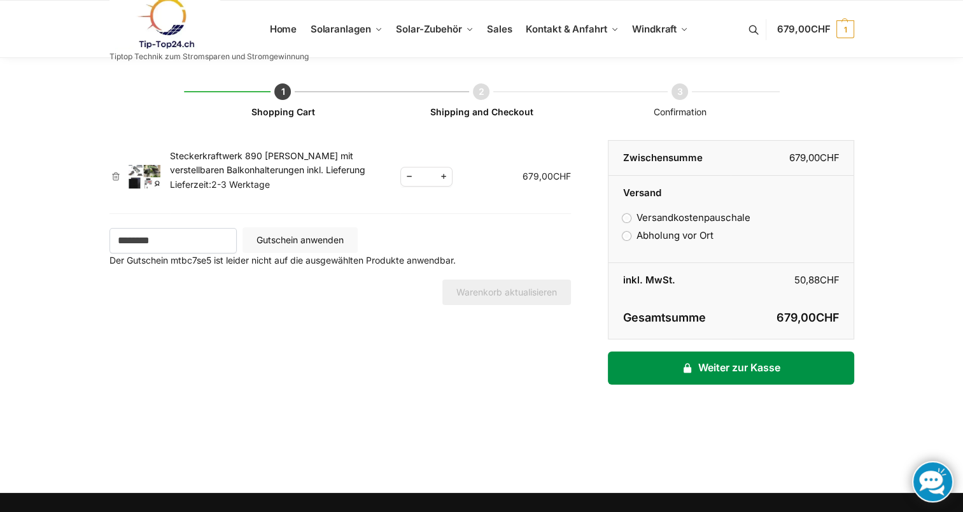
click at [762, 367] on link "Weiter zur Kasse" at bounding box center [731, 368] width 246 height 33
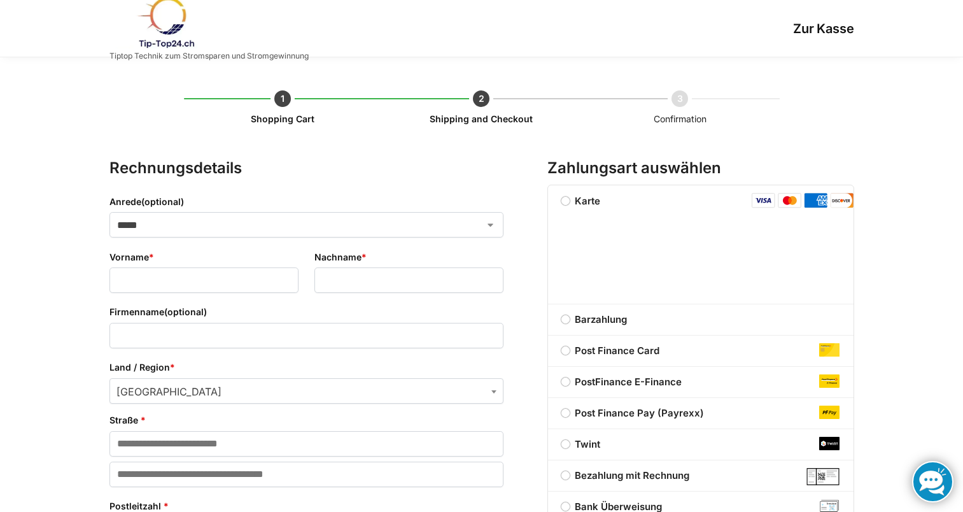
select select "**"
